Goal: Task Accomplishment & Management: Use online tool/utility

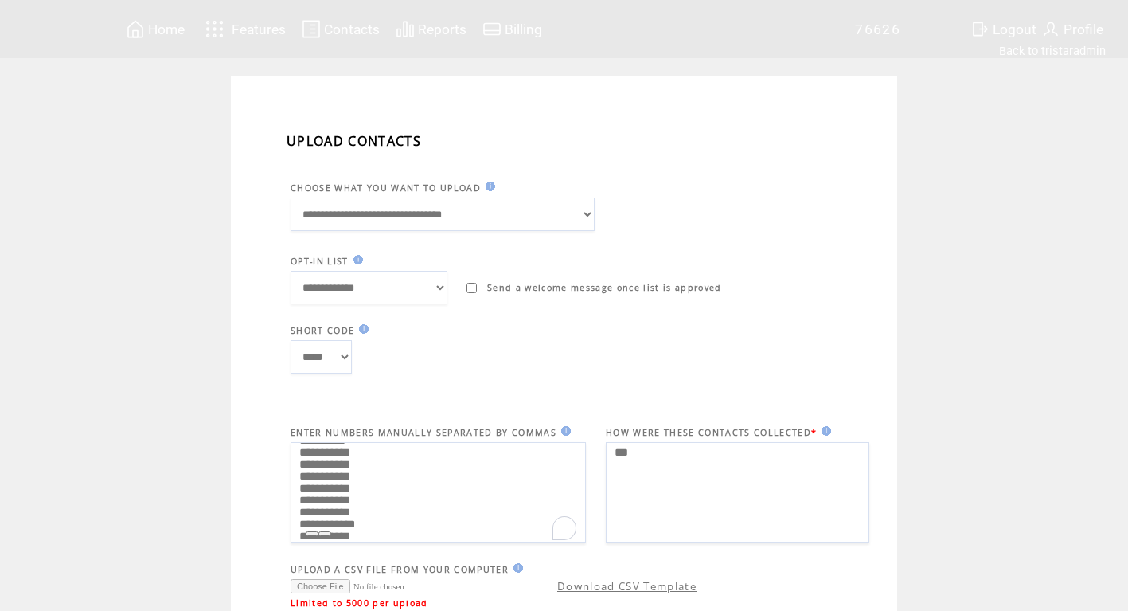
scroll to position [191, 0]
click at [510, 501] on textarea "**********" at bounding box center [438, 492] width 295 height 101
drag, startPoint x: 375, startPoint y: 518, endPoint x: 305, endPoint y: 522, distance: 70.2
click at [305, 522] on textarea "**********" at bounding box center [438, 492] width 295 height 101
click at [304, 532] on textarea "**********" at bounding box center [438, 492] width 295 height 101
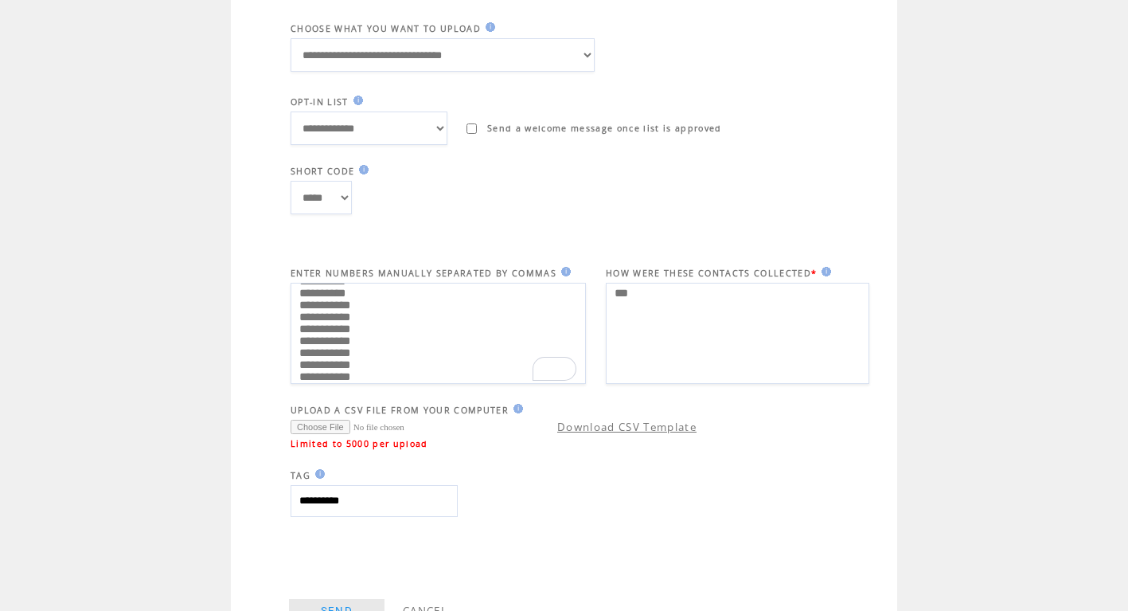
scroll to position [206, 0]
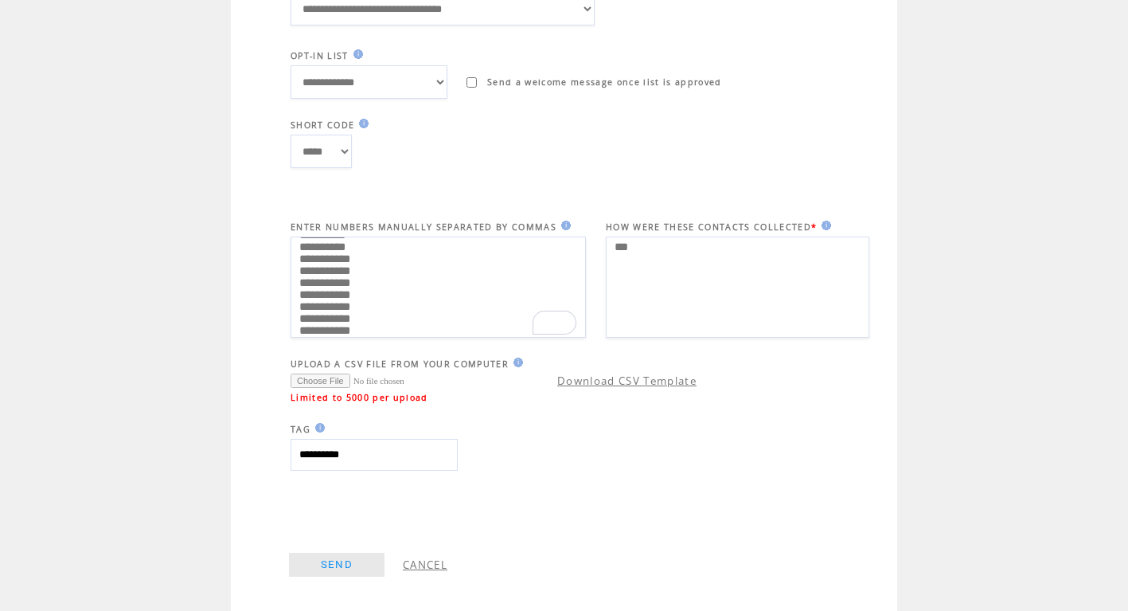
type textarea "**********"
click at [345, 564] on link "SEND" at bounding box center [337, 565] width 96 height 24
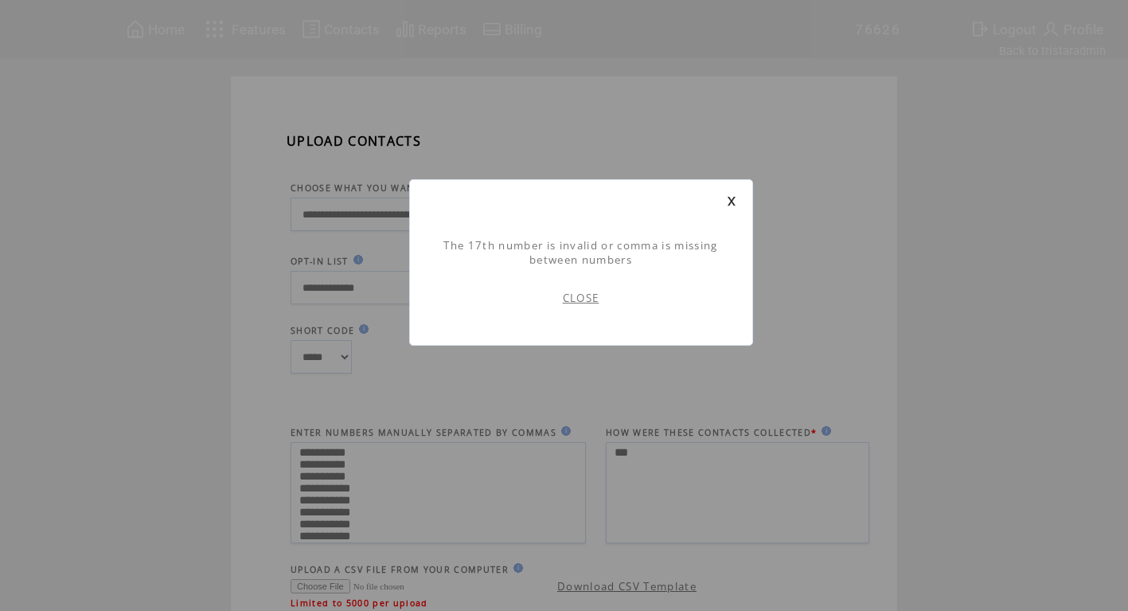
scroll to position [1, 0]
click at [587, 299] on link "CLOSE" at bounding box center [581, 298] width 37 height 14
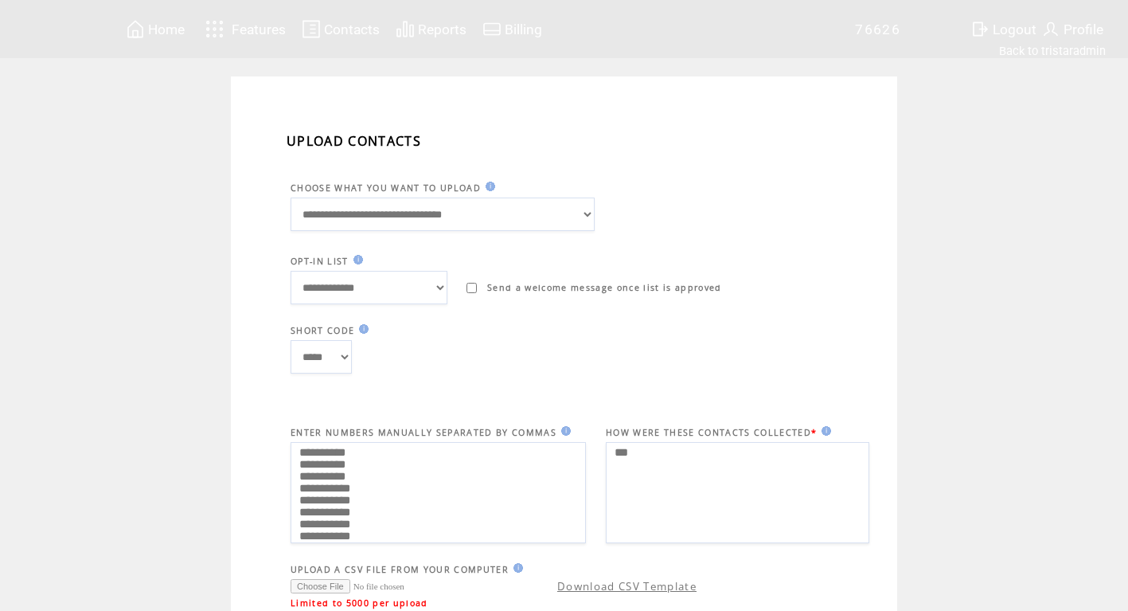
click at [444, 29] on span "Reports" at bounding box center [442, 30] width 49 height 16
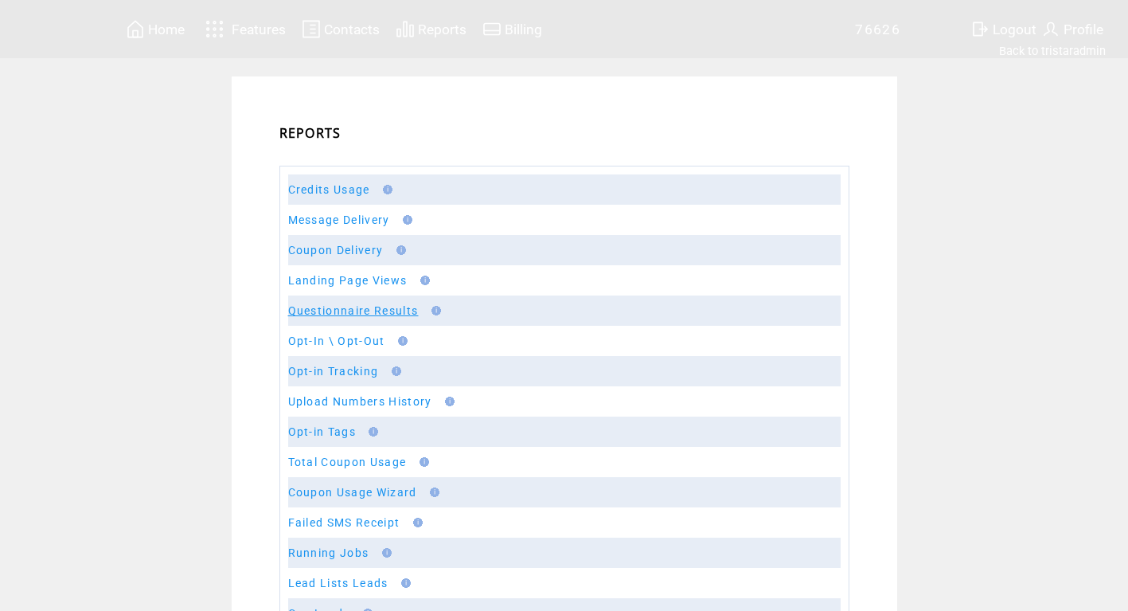
click at [348, 312] on link "Questionnaire Results" at bounding box center [353, 310] width 131 height 13
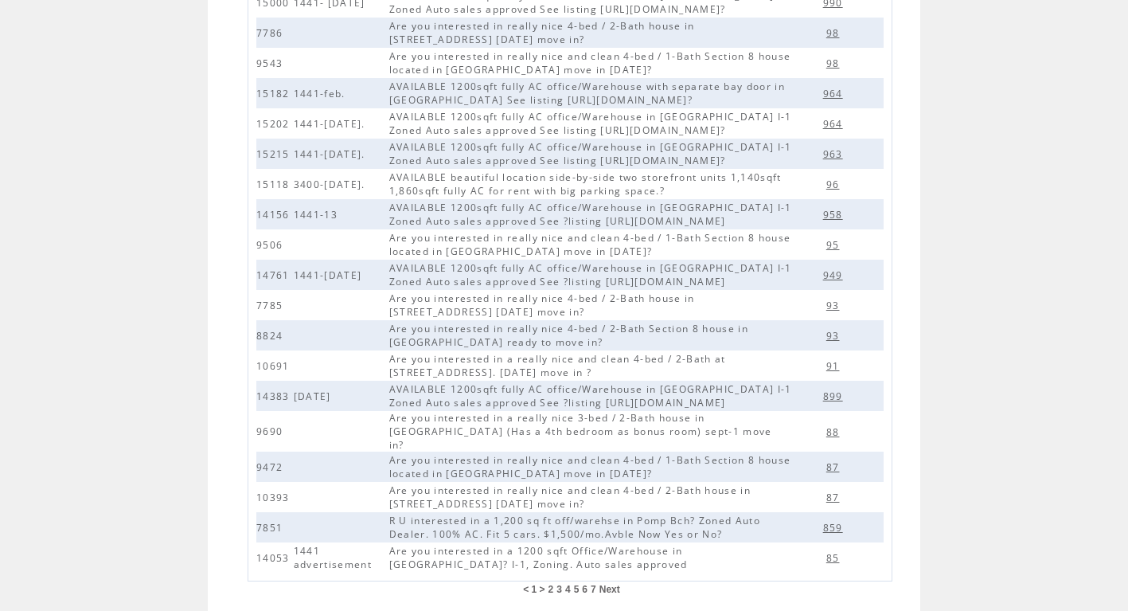
scroll to position [291, 0]
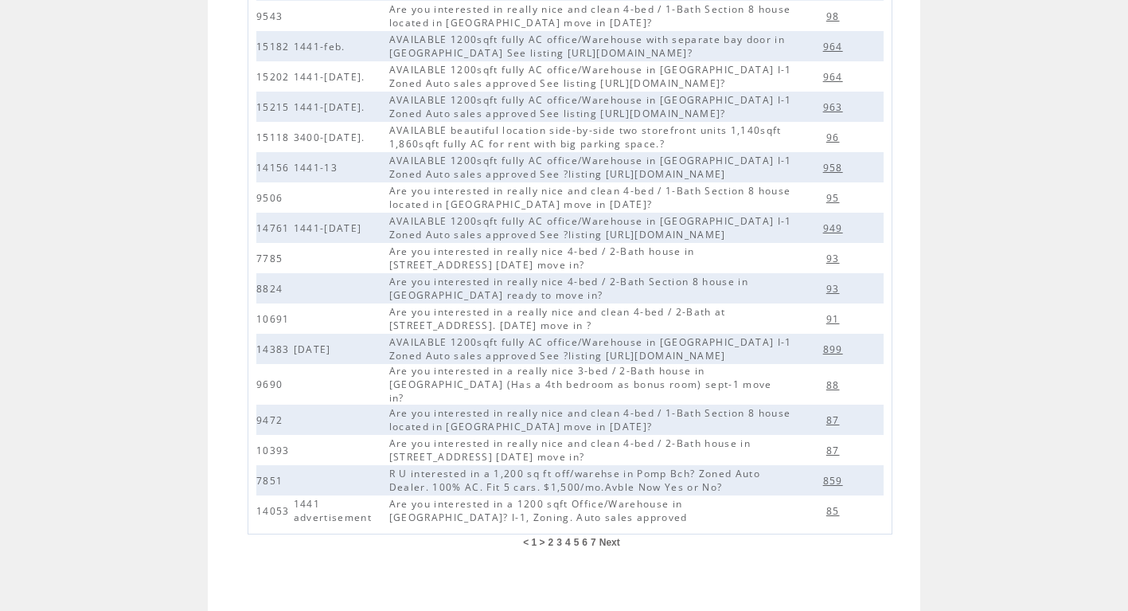
click at [555, 536] on td "2" at bounding box center [551, 542] width 7 height 13
click at [554, 537] on span "2" at bounding box center [552, 542] width 6 height 11
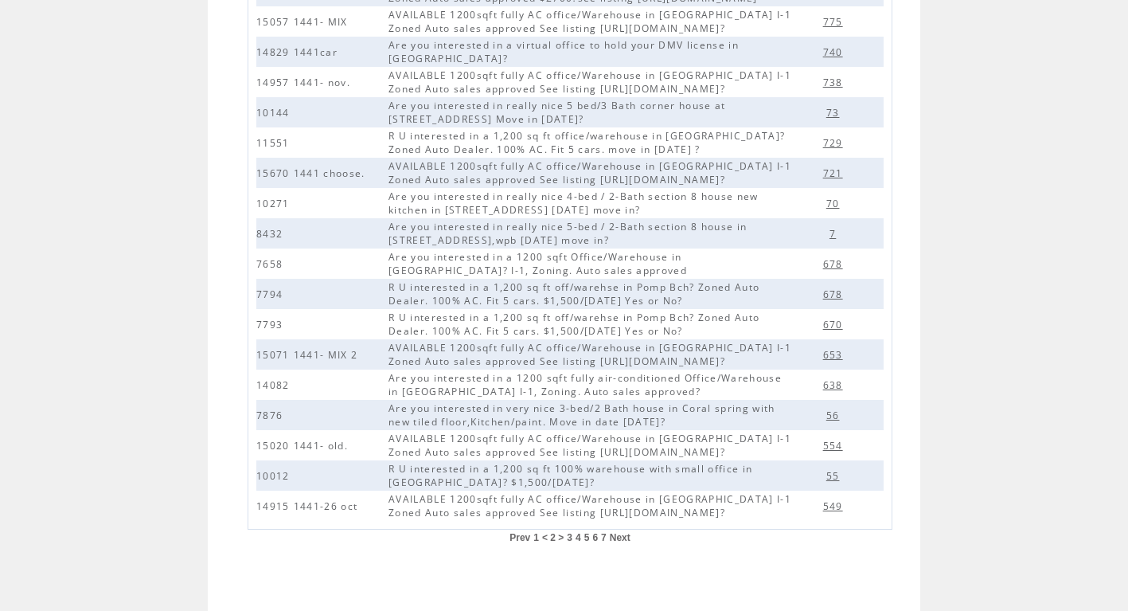
scroll to position [291, 0]
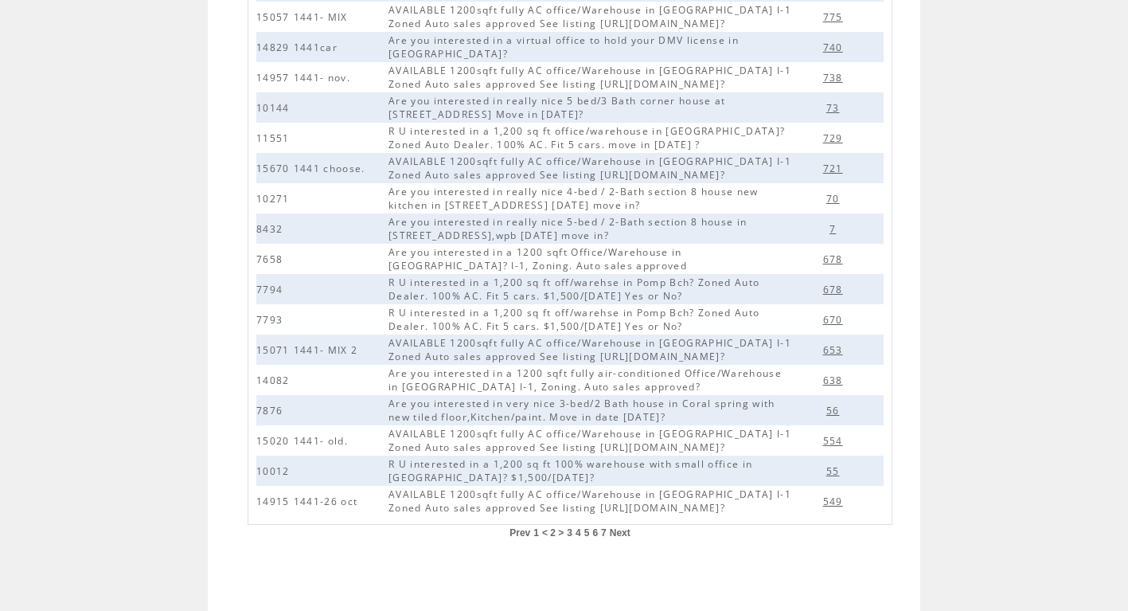
click at [607, 532] on span "7" at bounding box center [604, 532] width 6 height 11
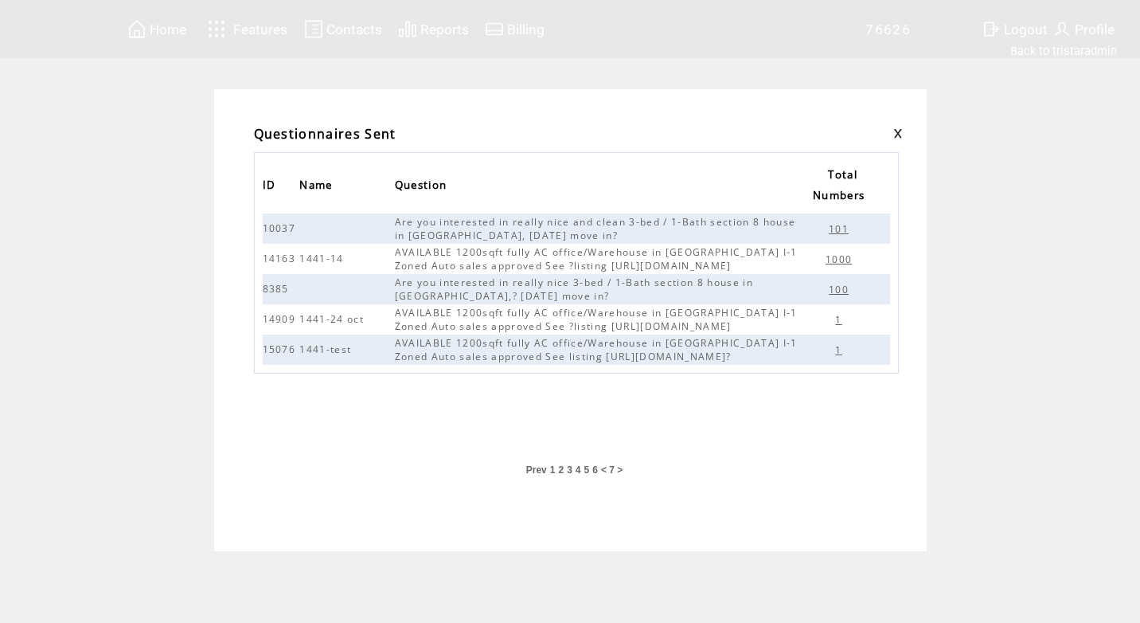
click at [596, 472] on span "6" at bounding box center [595, 469] width 6 height 11
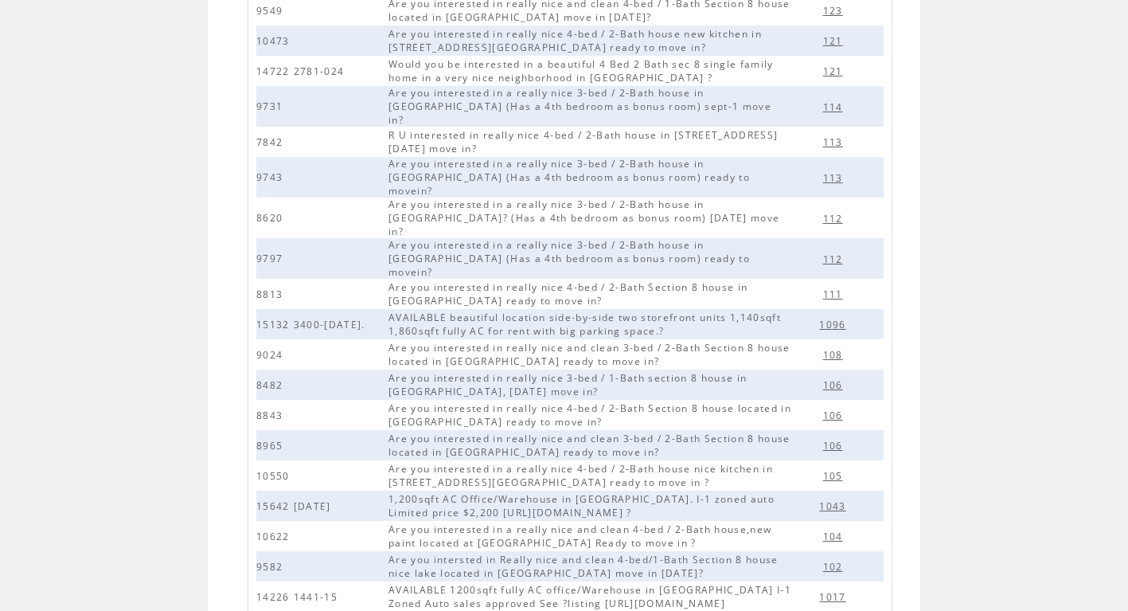
scroll to position [239, 0]
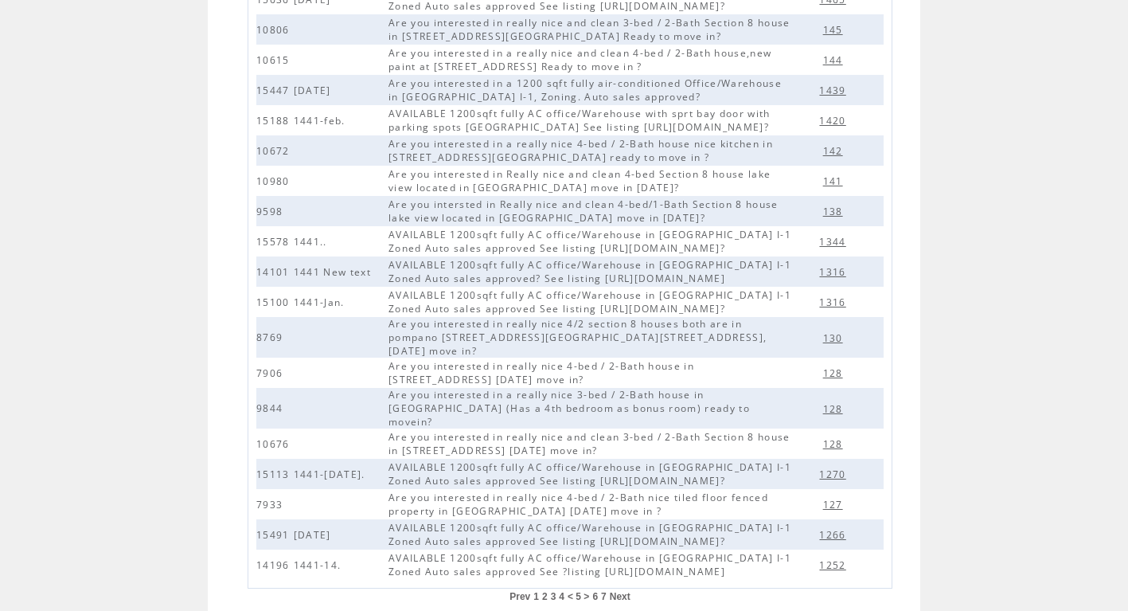
scroll to position [291, 0]
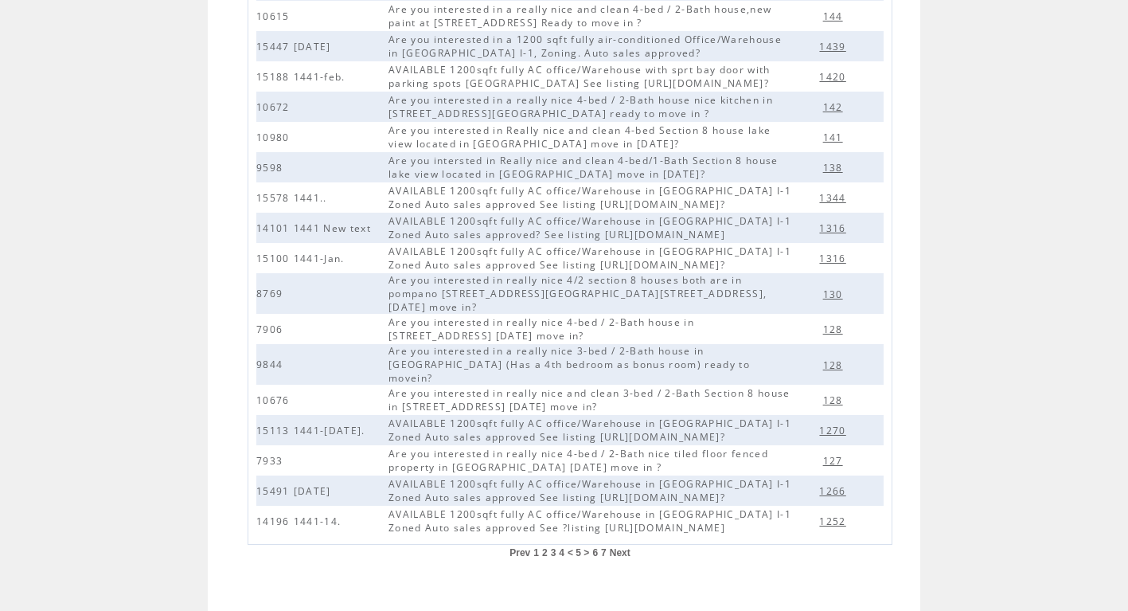
click at [565, 547] on span "4" at bounding box center [562, 552] width 6 height 11
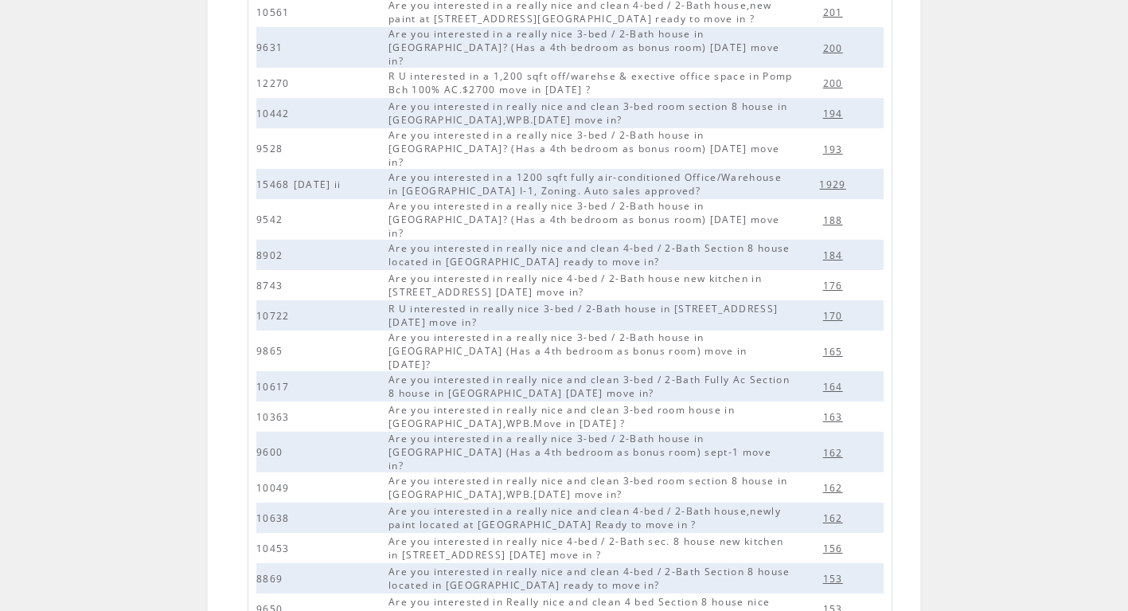
scroll to position [239, 0]
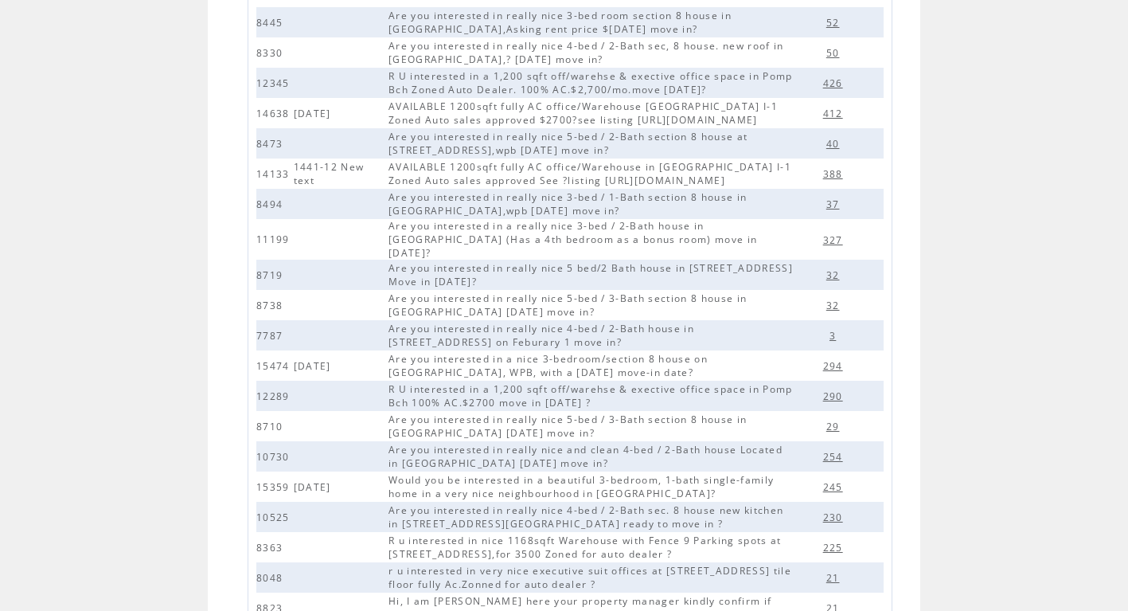
scroll to position [239, 0]
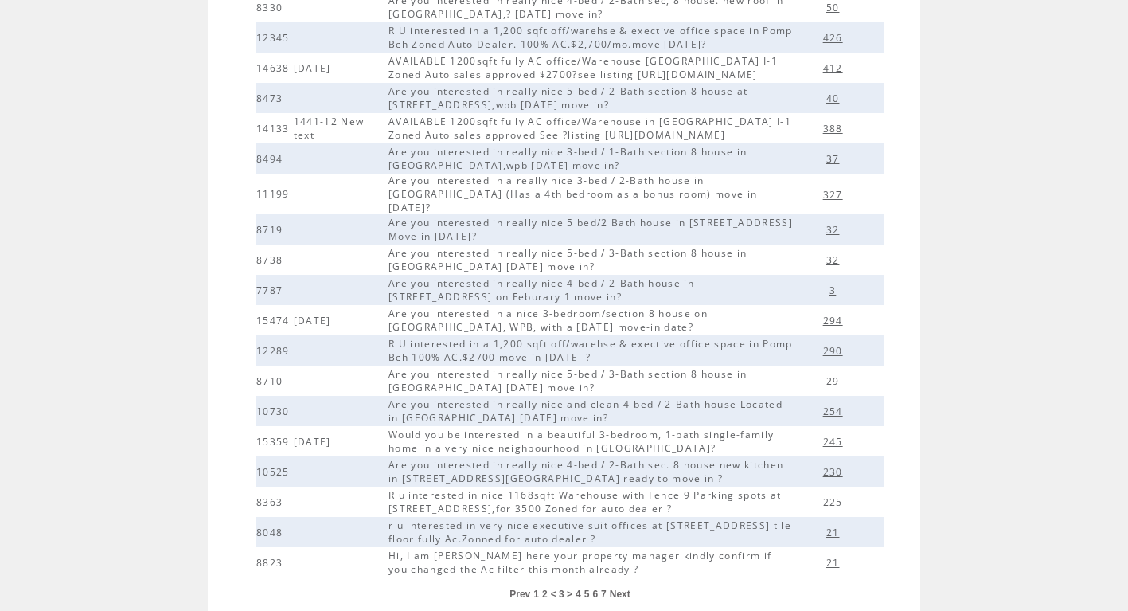
click at [548, 588] on span "2" at bounding box center [545, 593] width 6 height 11
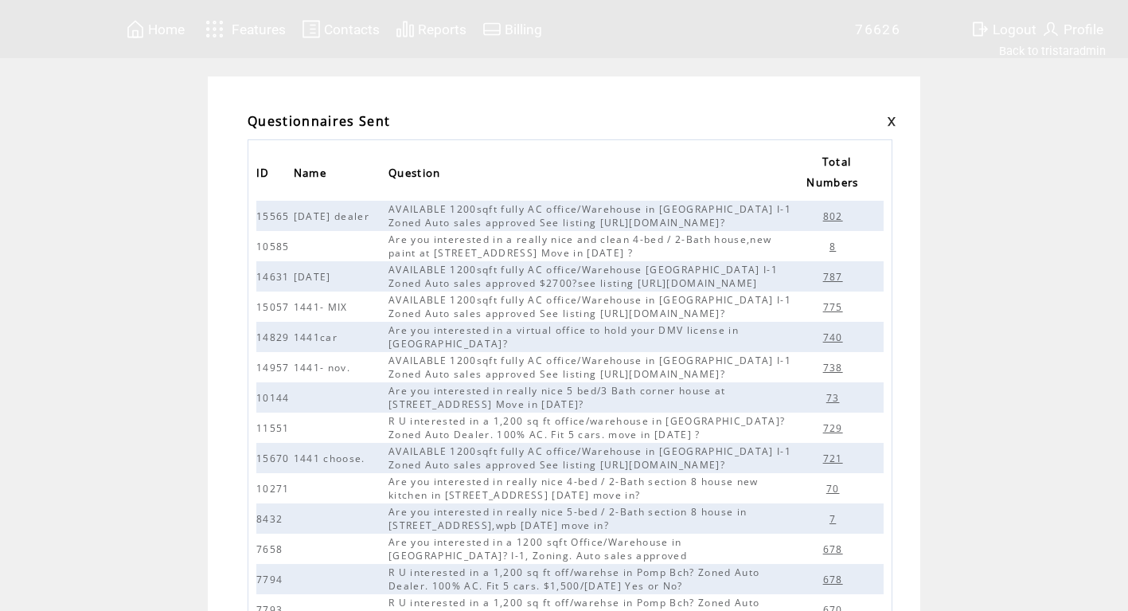
click at [839, 461] on span "721" at bounding box center [835, 459] width 24 height 14
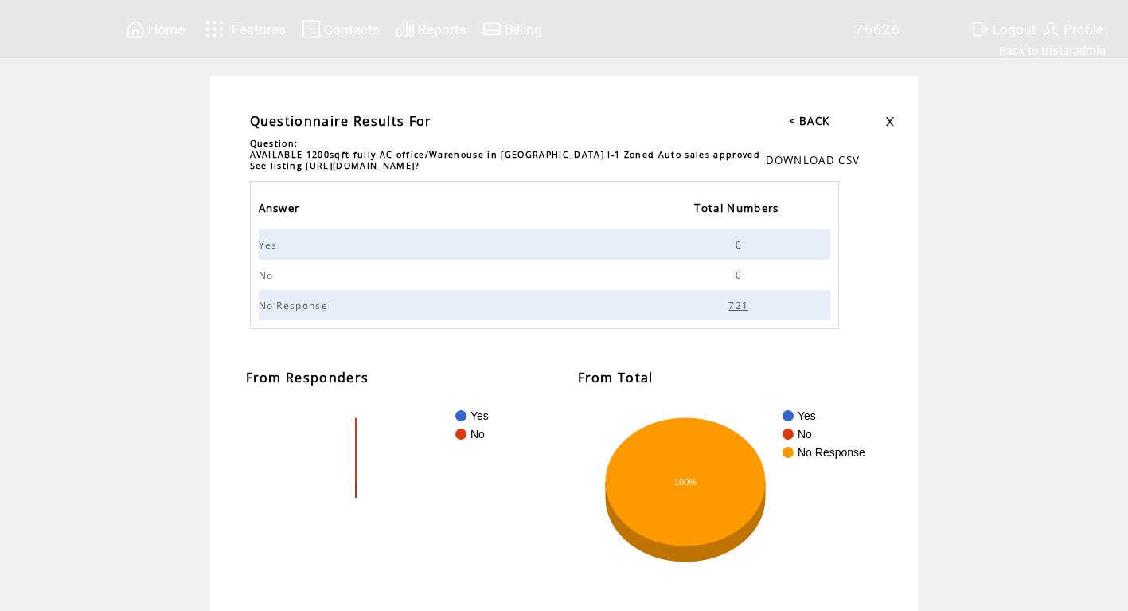
click at [801, 118] on link "< BACK" at bounding box center [809, 121] width 41 height 14
